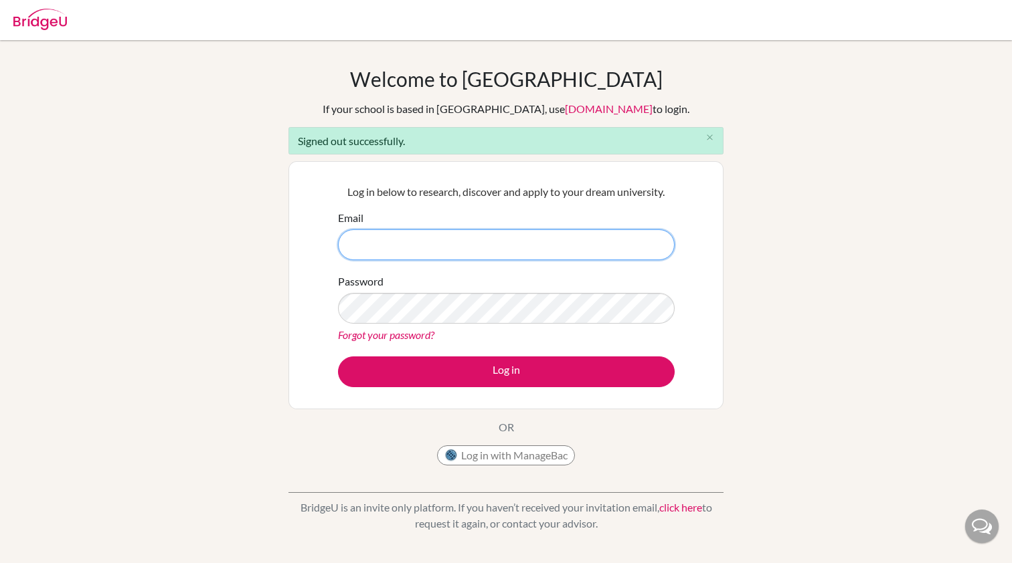
type input "kushagr.karn@inventureacademy.com"
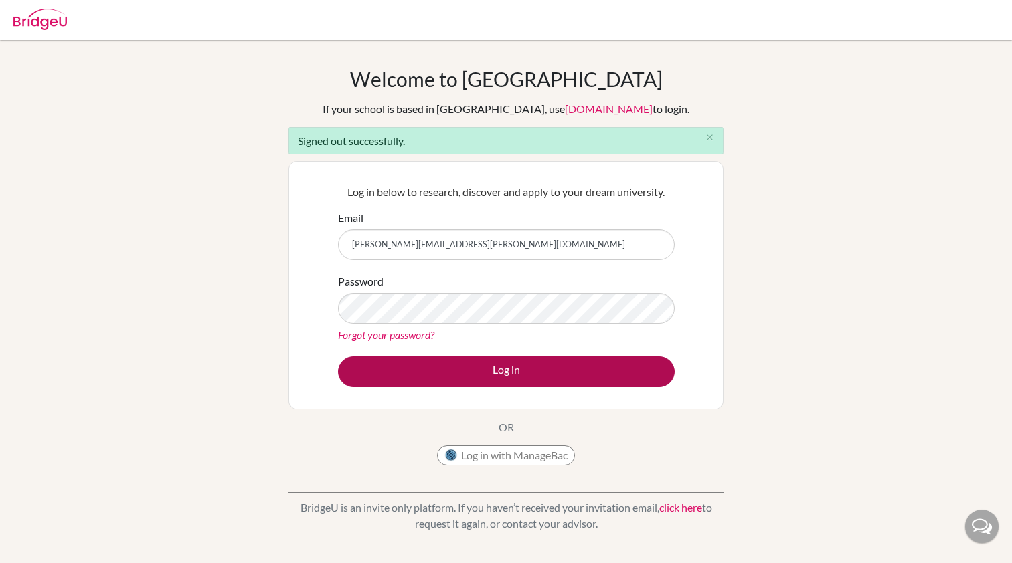
click at [592, 360] on button "Log in" at bounding box center [506, 372] width 337 height 31
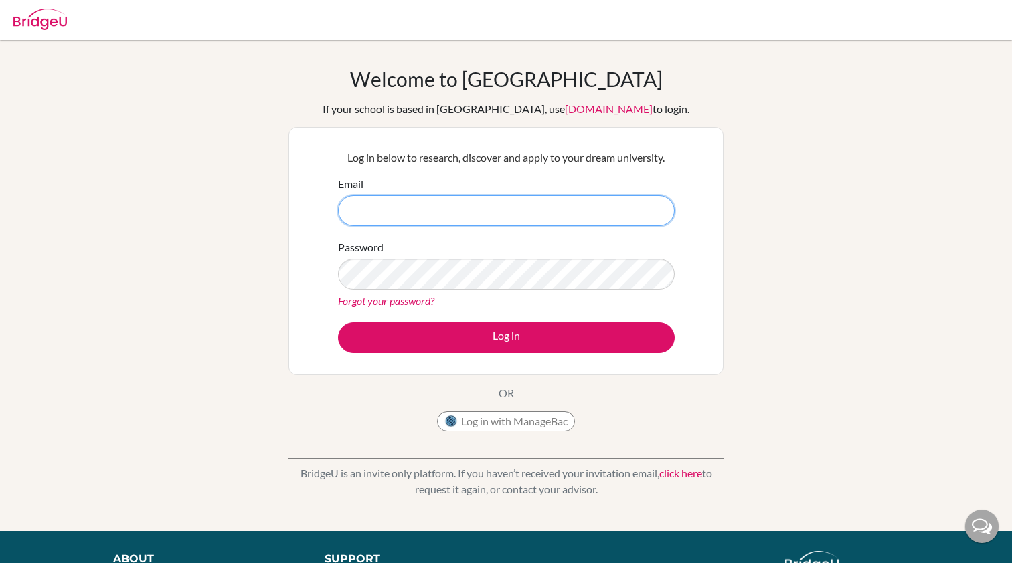
type input "kushagr.karn@inventureacademy.com"
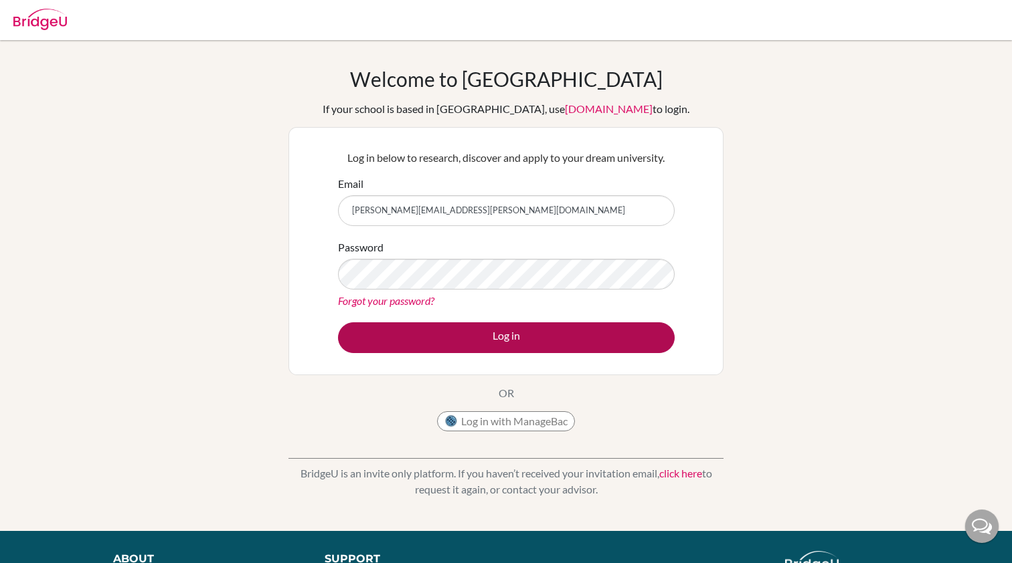
click at [572, 331] on button "Log in" at bounding box center [506, 337] width 337 height 31
